Goal: Navigation & Orientation: Understand site structure

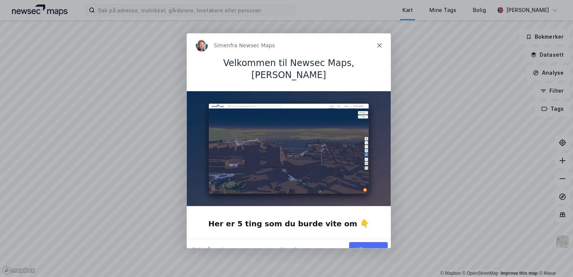
click at [367, 241] on button "Vis meg" at bounding box center [368, 248] width 39 height 15
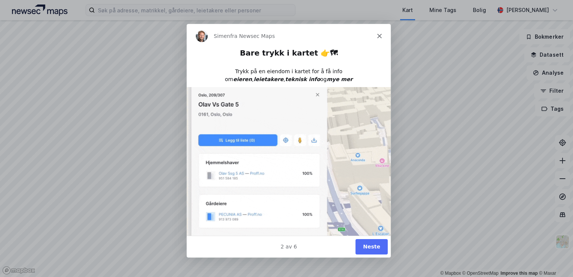
click at [369, 247] on button "Neste" at bounding box center [371, 245] width 32 height 15
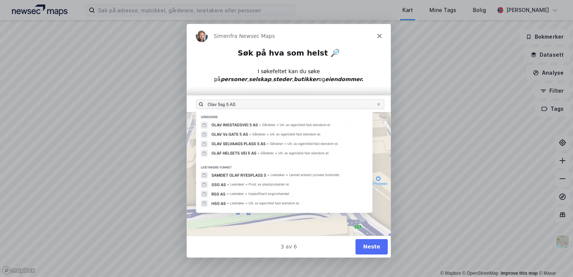
click at [369, 247] on button "Neste" at bounding box center [371, 245] width 32 height 15
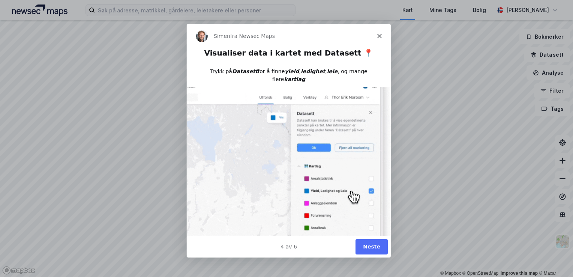
click at [369, 247] on button "Neste" at bounding box center [371, 245] width 32 height 15
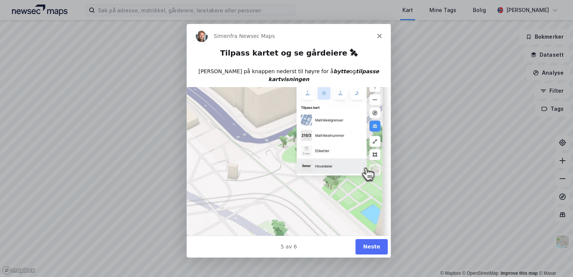
click at [369, 247] on button "Neste" at bounding box center [371, 245] width 32 height 15
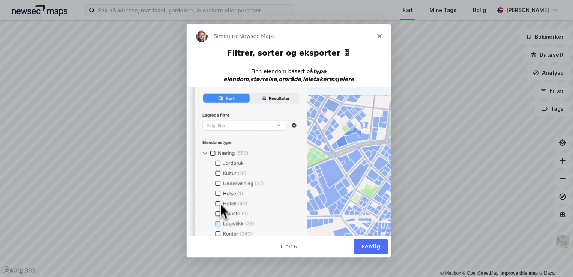
click at [369, 247] on button "Ferdig" at bounding box center [371, 245] width 34 height 15
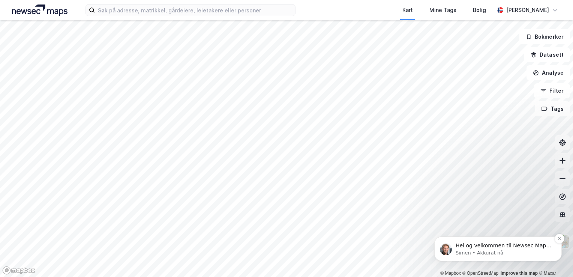
click at [540, 246] on p "Hei og velkommen til Newsec Maps, [PERSON_NAME] det er du lurer på så er det ba…" at bounding box center [504, 245] width 97 height 7
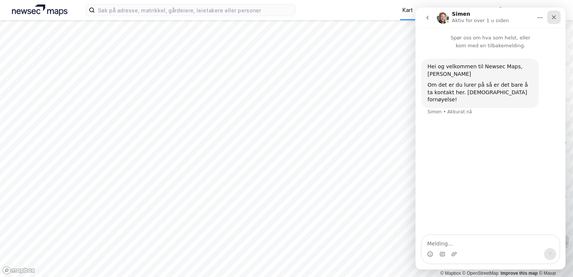
click at [555, 18] on icon "Lukk" at bounding box center [554, 17] width 6 height 6
